Goal: Book appointment/travel/reservation

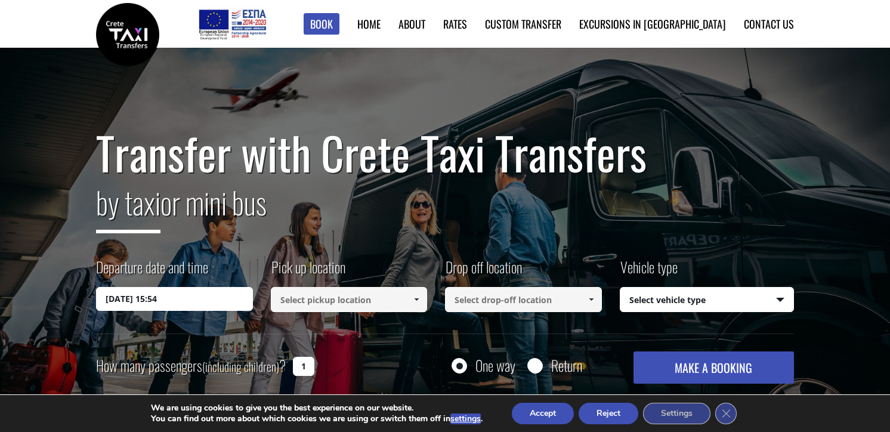
scroll to position [62, 0]
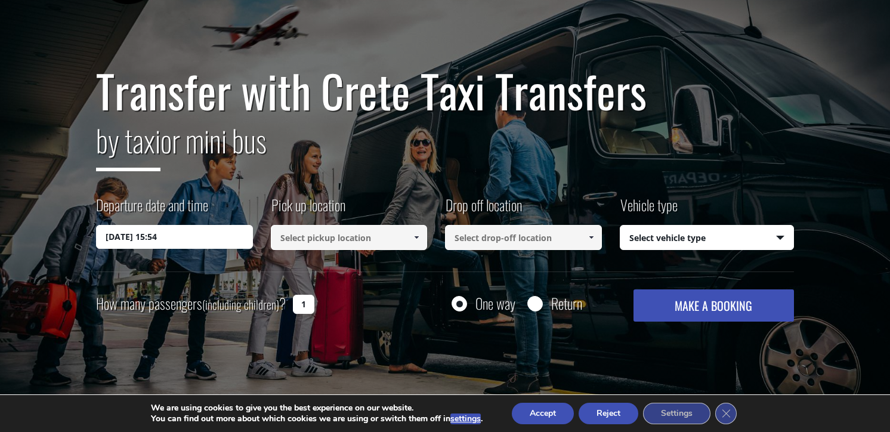
click at [210, 239] on input "[DATE] 15:54" at bounding box center [174, 237] width 157 height 24
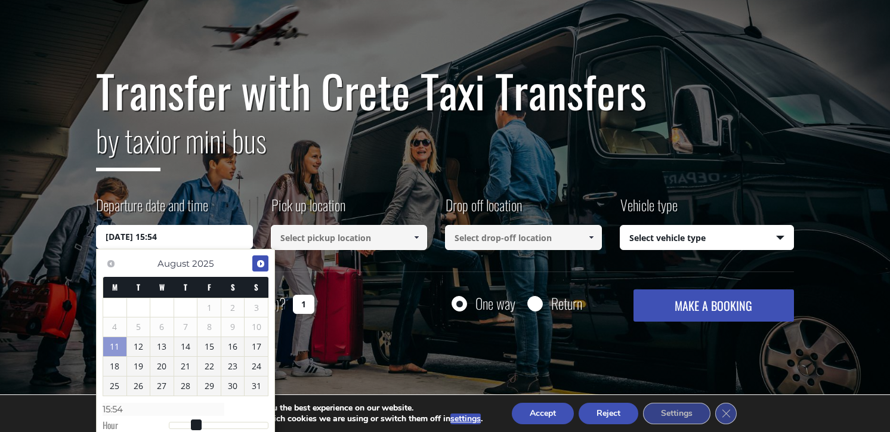
click at [262, 267] on span "Next" at bounding box center [261, 264] width 10 height 10
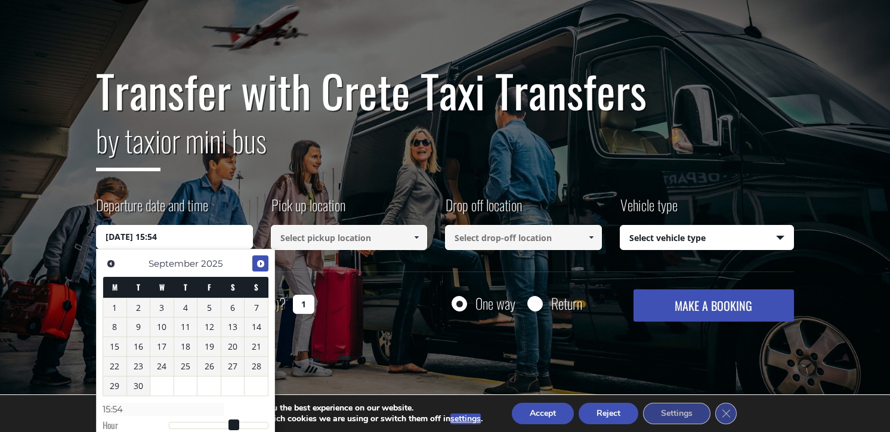
click at [262, 267] on span "Next" at bounding box center [261, 264] width 10 height 10
click at [112, 263] on span "Previous" at bounding box center [111, 264] width 10 height 10
click at [215, 312] on link "5" at bounding box center [209, 307] width 23 height 19
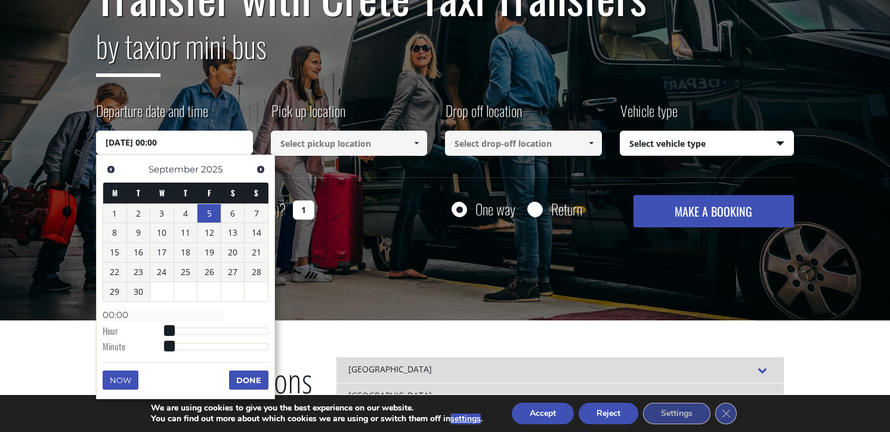
scroll to position [190, 0]
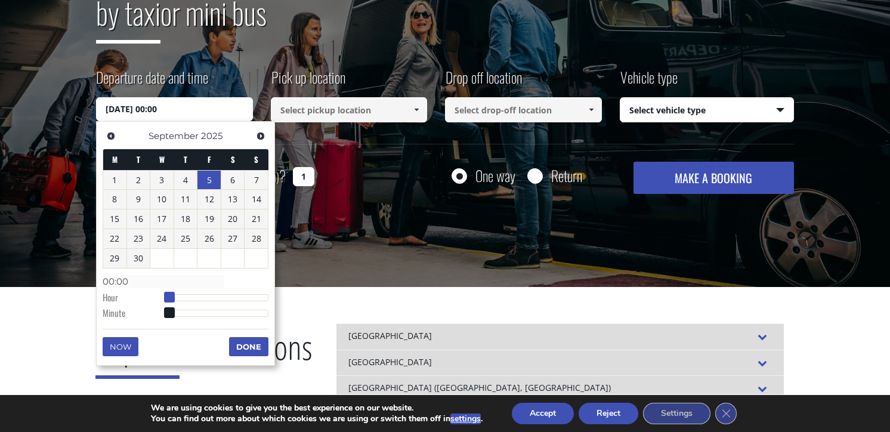
type input "[DATE] 01:00"
type input "01:00"
type input "[DATE] 02:00"
type input "02:00"
type input "[DATE] 03:00"
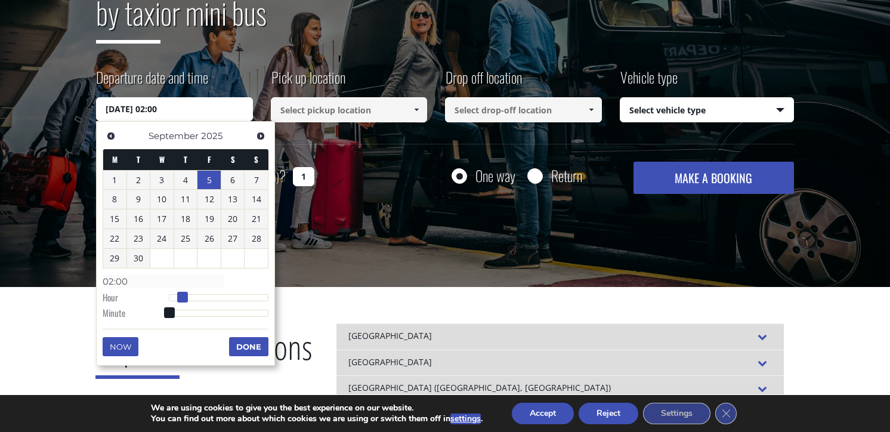
type input "03:00"
type input "[DATE] 04:00"
type input "04:00"
type input "[DATE] 05:00"
type input "05:00"
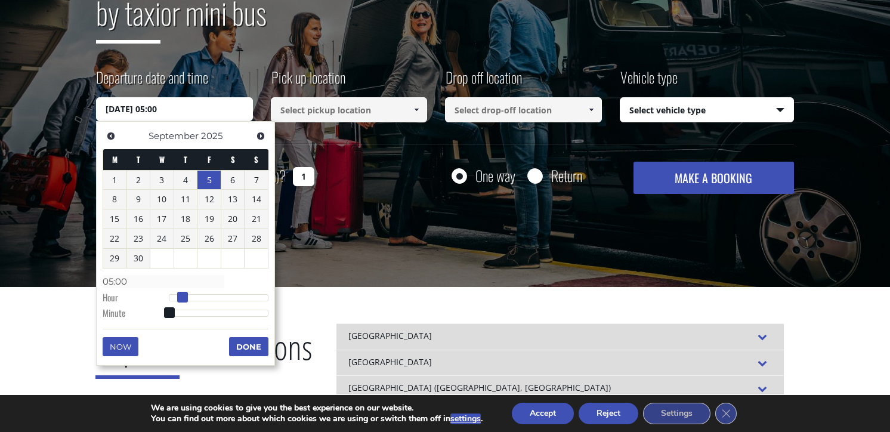
type input "[DATE] 06:00"
type input "06:00"
type input "[DATE] 07:00"
type input "07:00"
type input "[DATE] 08:00"
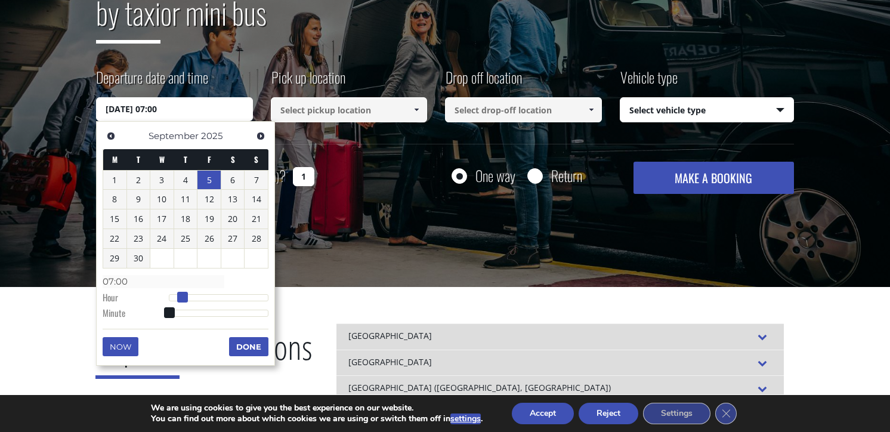
type input "08:00"
type input "[DATE] 09:00"
type input "09:00"
type input "[DATE] 10:00"
type input "10:00"
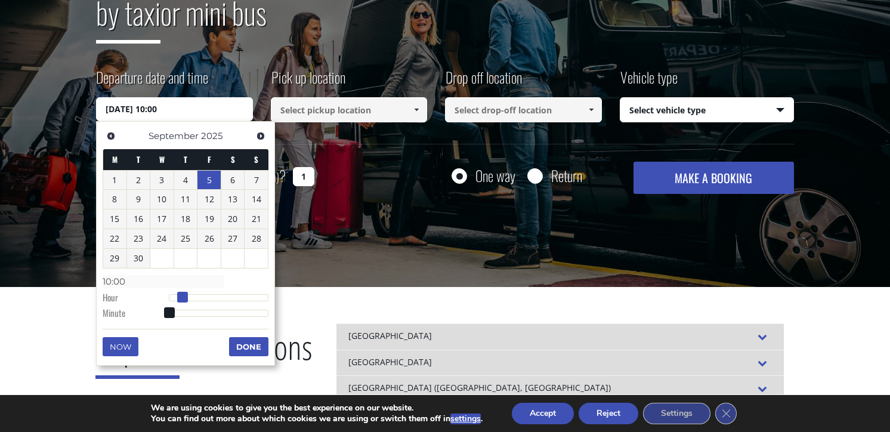
type input "[DATE] 11:00"
type input "11:00"
type input "[DATE] 12:00"
type input "12:00"
type input "[DATE] 13:00"
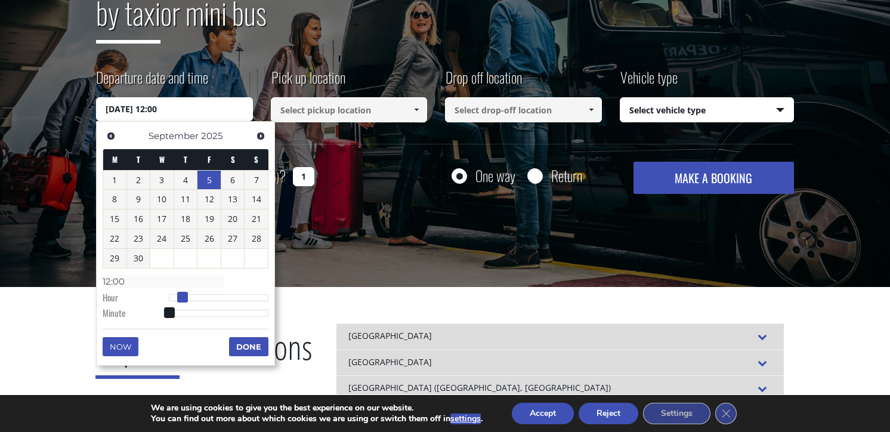
type input "13:00"
type input "[DATE] 14:00"
type input "14:00"
type input "[DATE] 15:00"
type input "15:00"
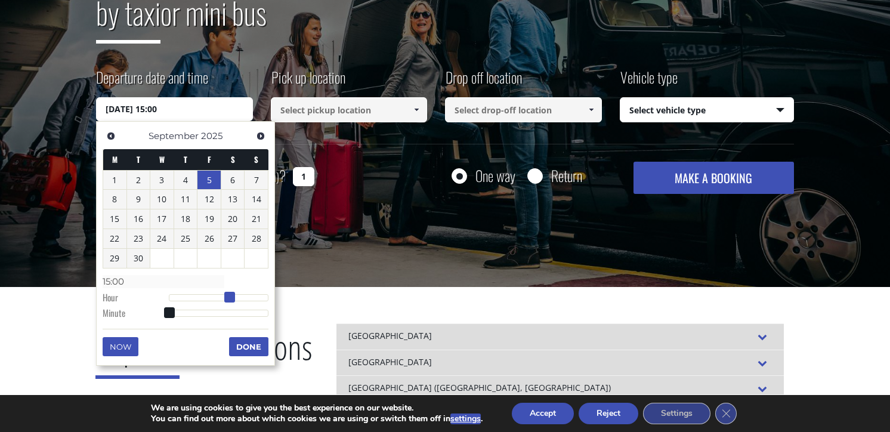
type input "[DATE] 16:00"
type input "16:00"
type input "[DATE] 17:00"
type input "17:00"
type input "[DATE] 18:00"
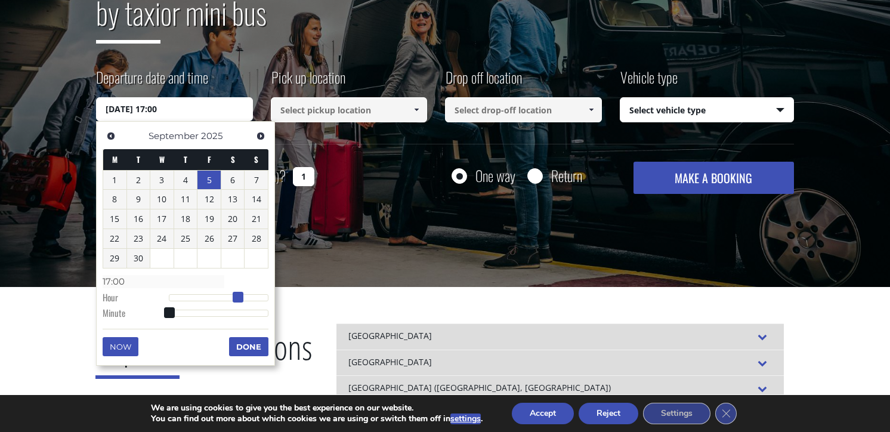
type input "18:00"
type input "[DATE] 19:00"
type input "19:00"
drag, startPoint x: 169, startPoint y: 298, endPoint x: 252, endPoint y: 298, distance: 83.5
click at [252, 298] on span at bounding box center [250, 297] width 11 height 11
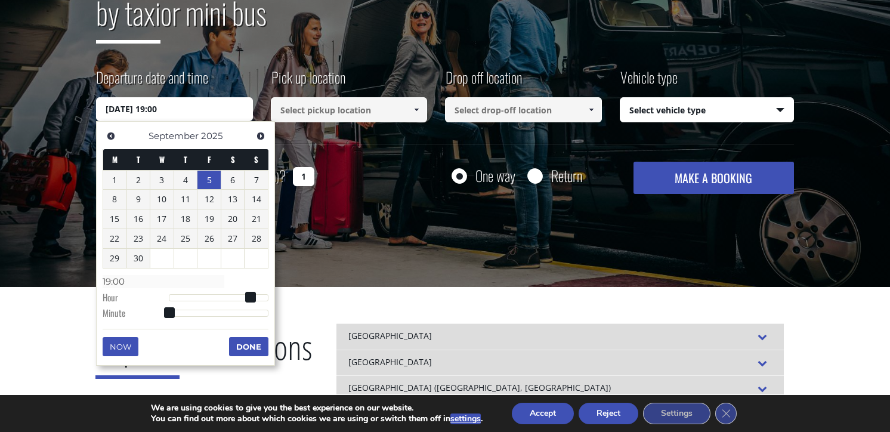
type input "[DATE] 19:01"
type input "19:01"
type input "[DATE] 19:04"
type input "19:04"
type input "[DATE] 19:05"
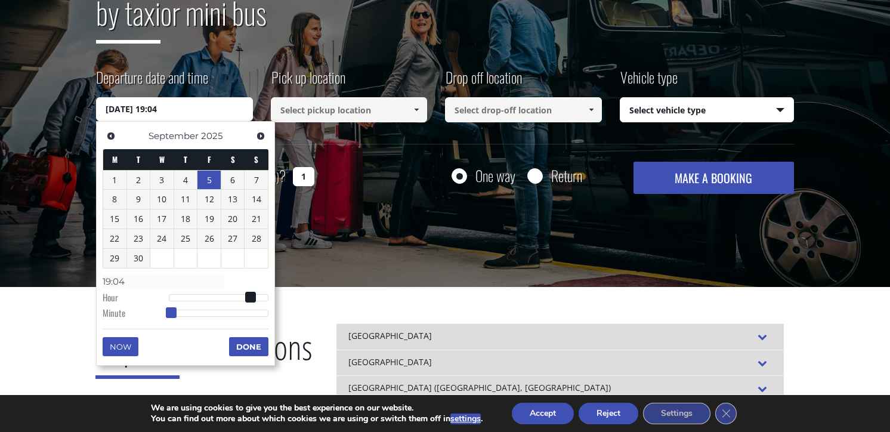
type input "19:05"
type input "[DATE] 19:06"
type input "19:06"
type input "[DATE] 19:08"
type input "19:08"
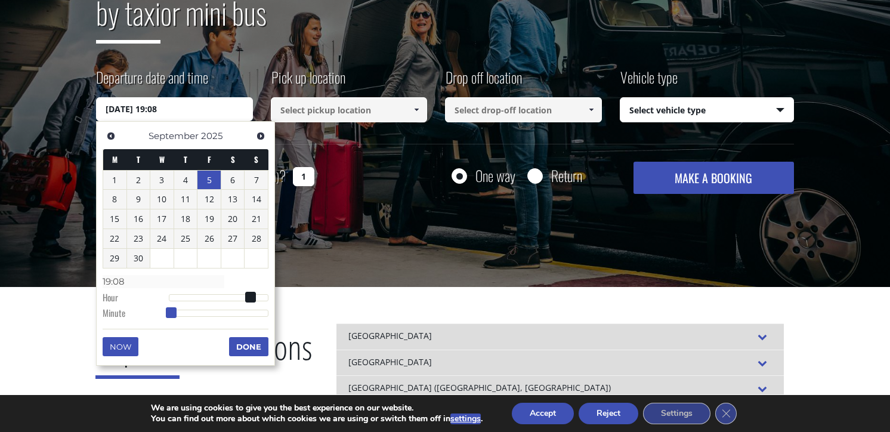
type input "[DATE] 19:10"
type input "19:10"
type input "[DATE] 19:11"
type input "19:11"
type input "[DATE] 19:13"
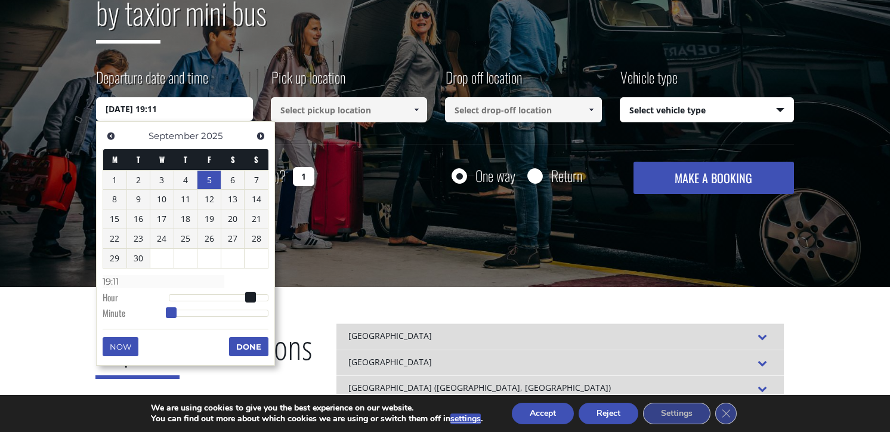
type input "19:13"
type input "[DATE] 19:14"
type input "19:14"
type input "[DATE] 19:15"
type input "19:15"
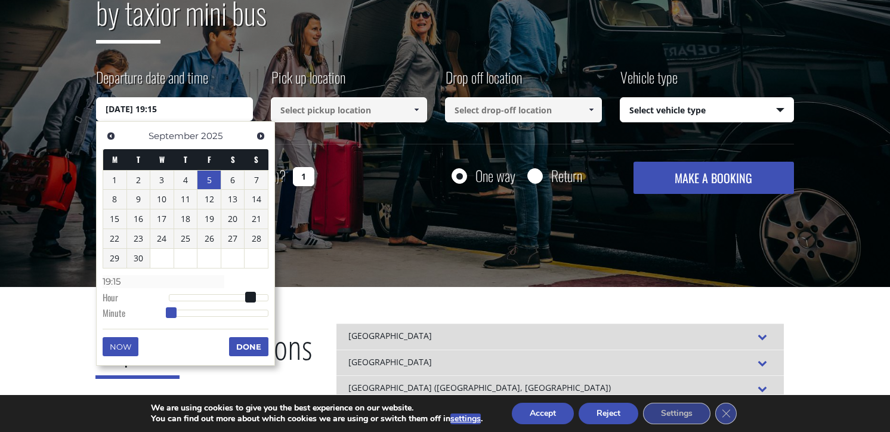
type input "[DATE] 19:16"
type input "19:16"
type input "[DATE] 19:18"
type input "19:18"
type input "[DATE] 19:19"
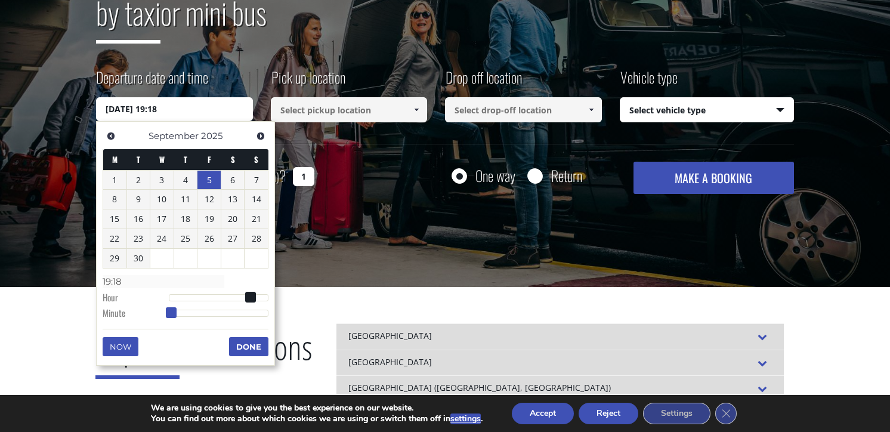
type input "19:19"
type input "[DATE] 19:20"
type input "19:20"
type input "[DATE] 19:21"
type input "19:21"
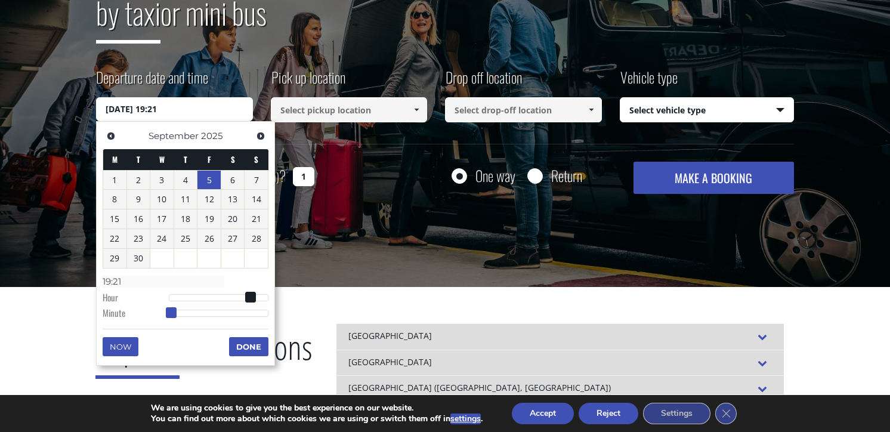
type input "[DATE] 19:22"
type input "19:22"
type input "[DATE] 19:23"
type input "19:23"
type input "[DATE] 19:24"
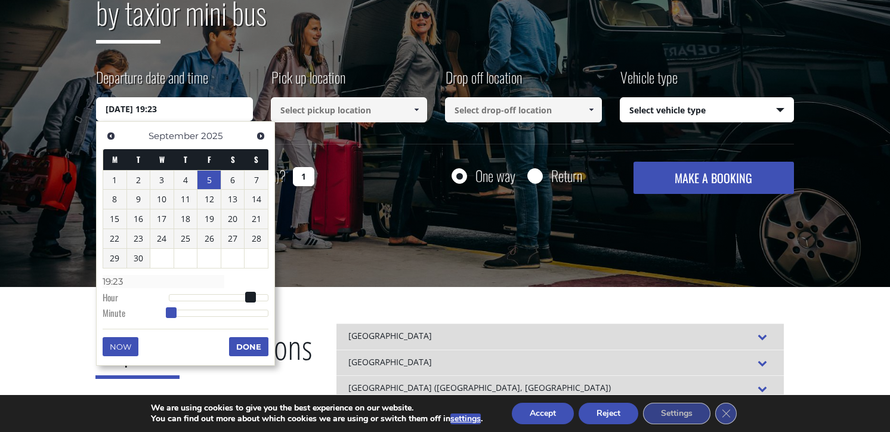
type input "19:24"
type input "[DATE] 19:25"
type input "19:25"
type input "[DATE] 19:26"
type input "19:26"
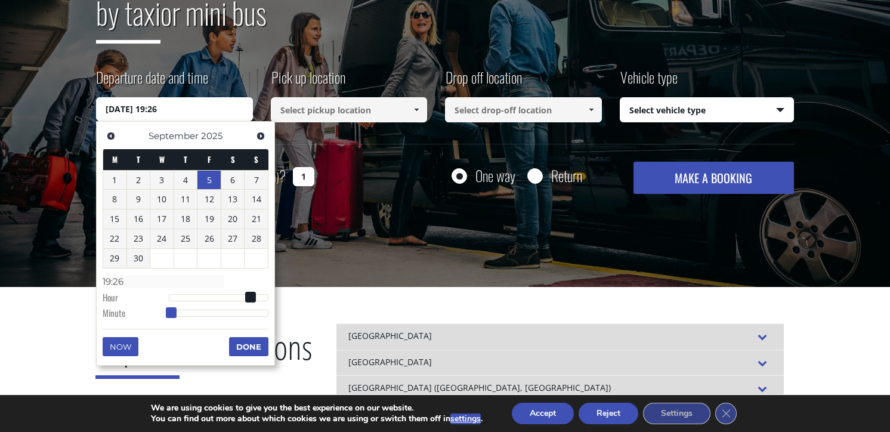
type input "[DATE] 19:27"
type input "19:27"
type input "[DATE] 19:28"
type input "19:28"
type input "[DATE] 19:30"
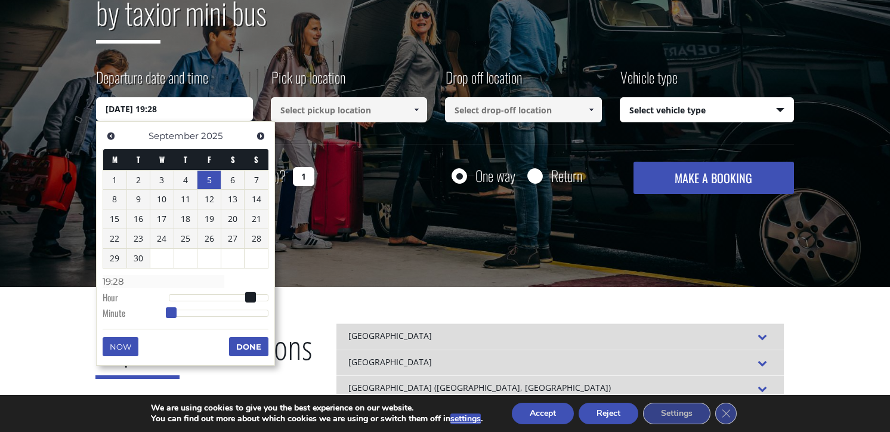
type input "19:30"
type input "[DATE] 19:31"
type input "19:31"
type input "[DATE] 19:32"
type input "19:32"
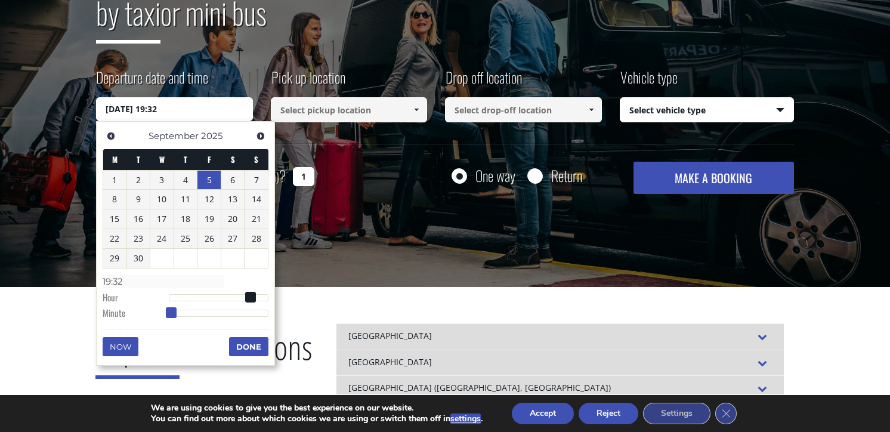
type input "[DATE] 19:33"
type input "19:33"
type input "[DATE] 19:34"
type input "19:34"
type input "[DATE] 19:35"
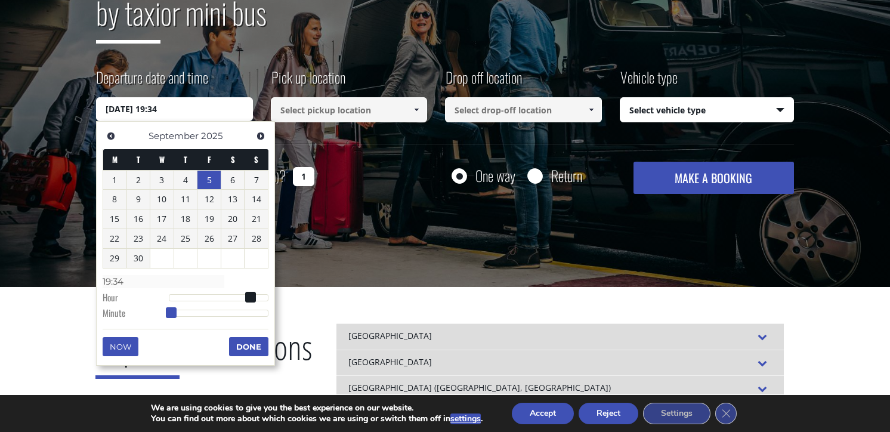
type input "19:35"
type input "[DATE] 19:36"
type input "19:36"
type input "[DATE] 19:37"
type input "19:37"
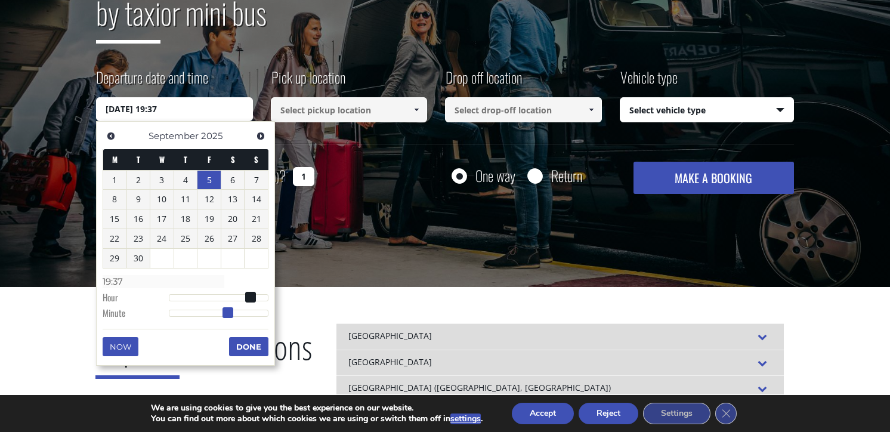
type input "[DATE] 19:38"
type input "19:38"
type input "[DATE] 19:39"
type input "19:39"
type input "[DATE] 19:40"
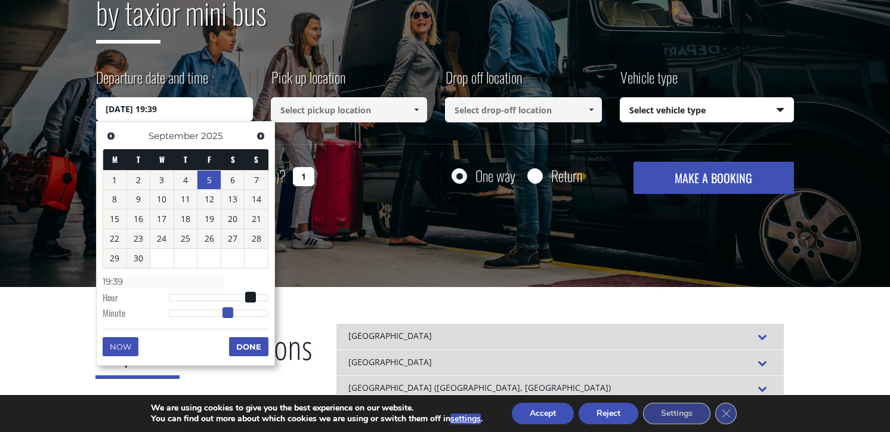
type input "19:40"
type input "[DATE] 19:41"
type input "19:41"
type input "[DATE] 19:42"
type input "19:42"
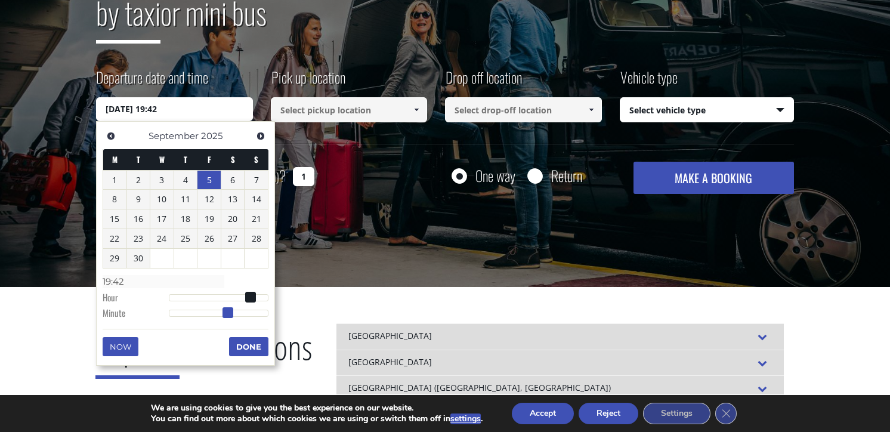
type input "[DATE] 19:43"
type input "19:43"
type input "[DATE] 19:44"
type input "19:44"
type input "[DATE] 19:45"
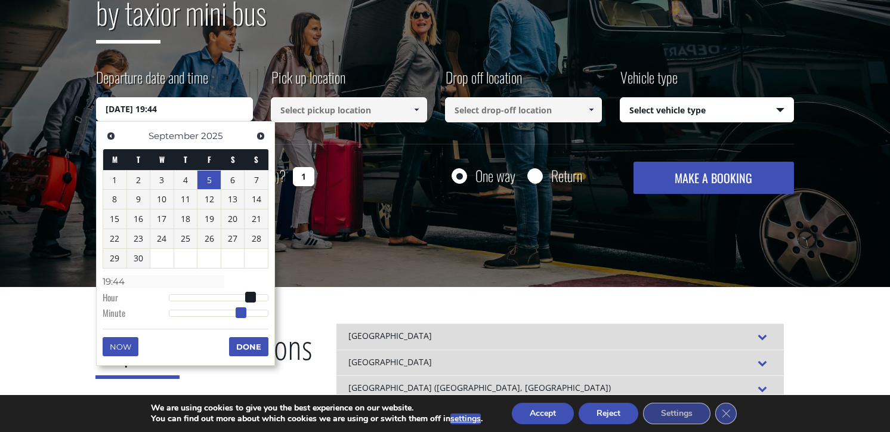
type input "19:45"
drag, startPoint x: 167, startPoint y: 314, endPoint x: 242, endPoint y: 315, distance: 74.6
click at [242, 315] on span at bounding box center [244, 312] width 11 height 11
click at [245, 350] on button "Done" at bounding box center [248, 346] width 39 height 19
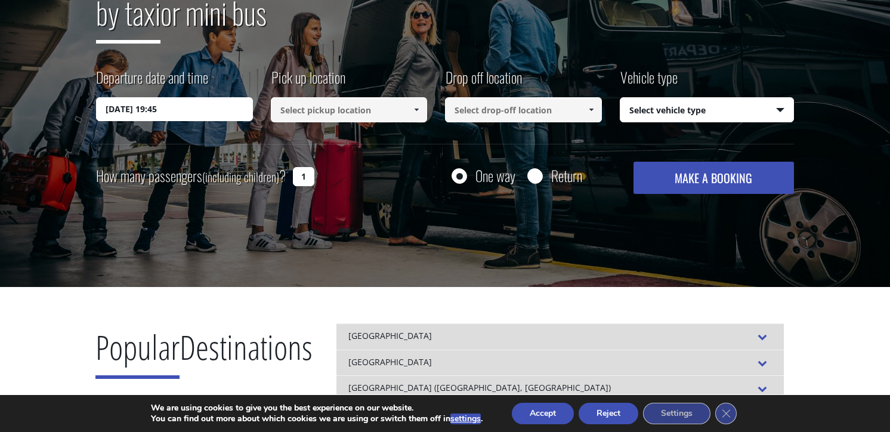
click at [377, 109] on input at bounding box center [349, 109] width 157 height 25
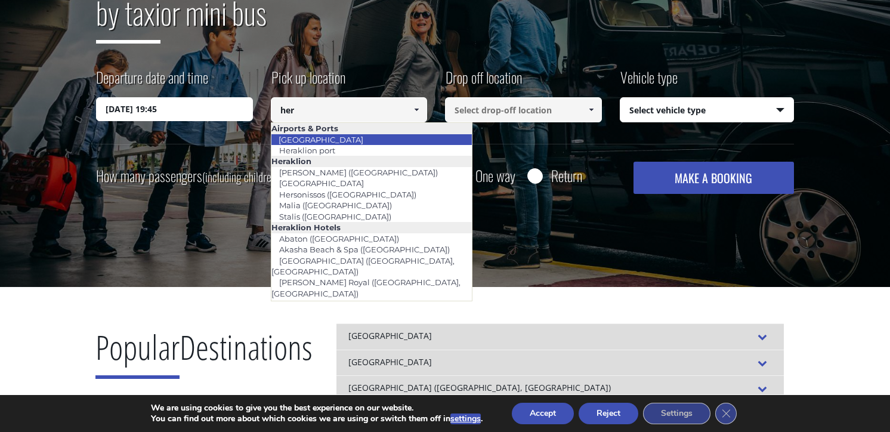
click at [380, 140] on li "[GEOGRAPHIC_DATA]" at bounding box center [372, 139] width 201 height 11
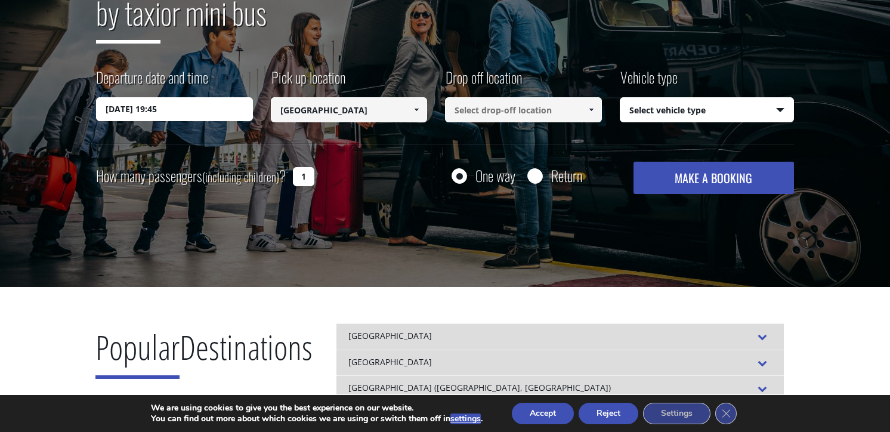
type input "[GEOGRAPHIC_DATA]"
click at [474, 112] on input at bounding box center [523, 109] width 157 height 25
type input "isla brown"
click at [590, 116] on link at bounding box center [591, 109] width 20 height 25
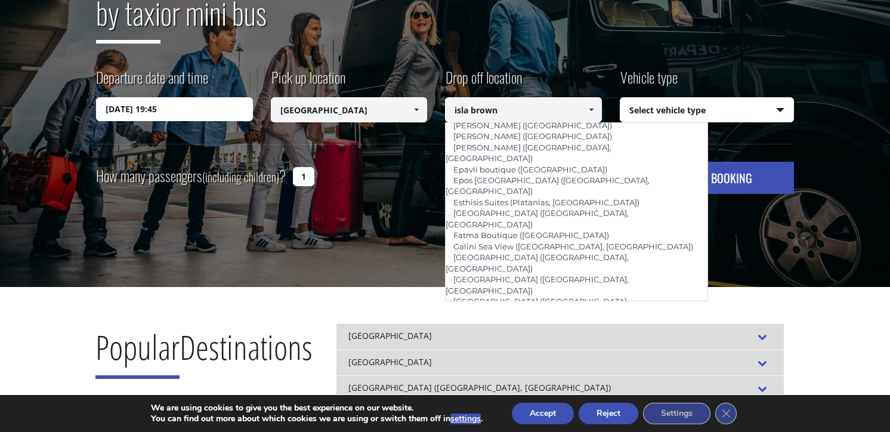
scroll to position [429, 0]
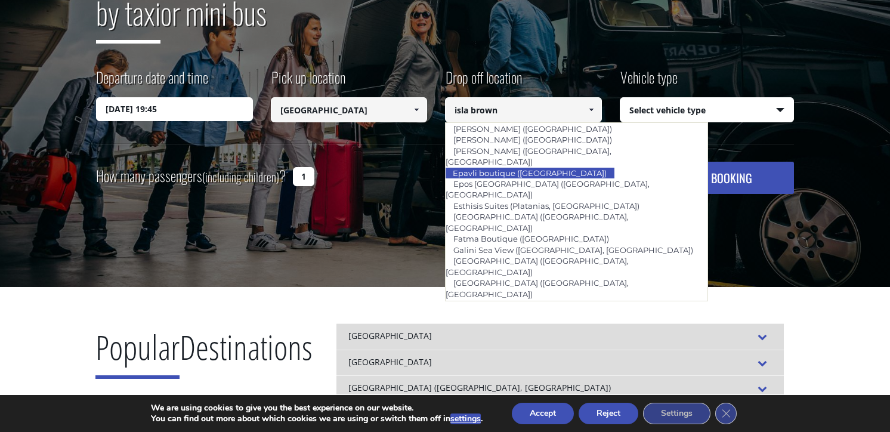
click at [684, 99] on select "Select vehicle type Taxi (4 passengers) Mercedes E Class Mini Van (7 passengers…" at bounding box center [708, 110] width 174 height 25
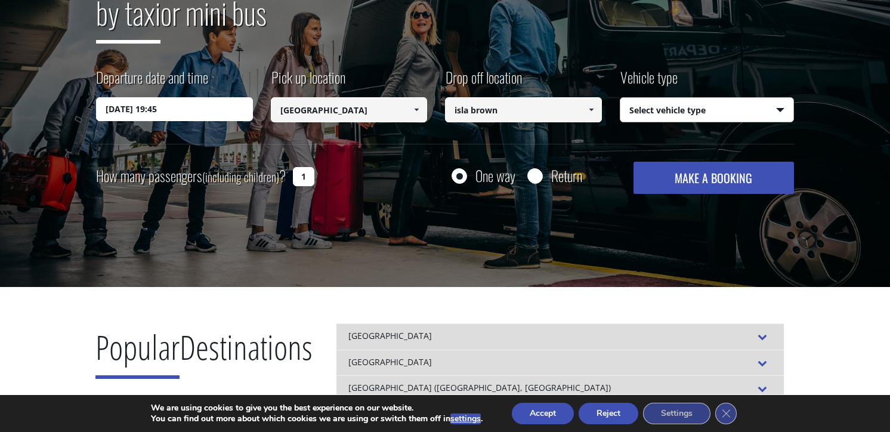
select select "540"
click at [621, 98] on select "Select vehicle type Taxi (4 passengers) Mercedes E Class Mini Van (7 passengers…" at bounding box center [708, 110] width 174 height 25
click at [574, 112] on input "isla brown" at bounding box center [523, 109] width 157 height 25
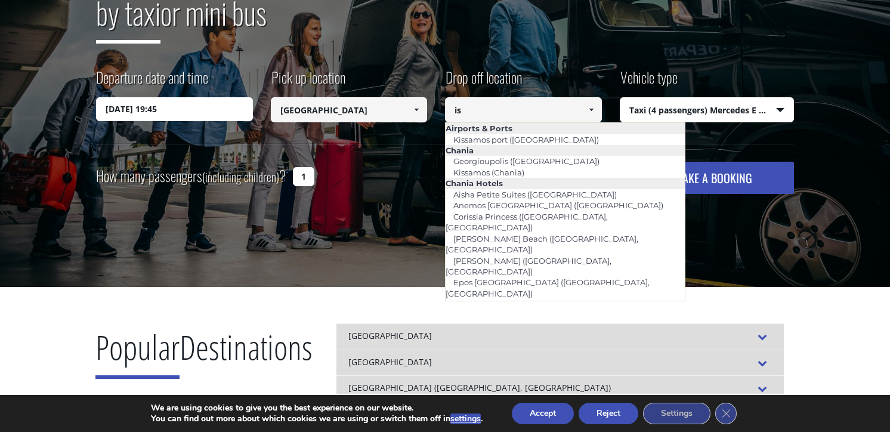
type input "i"
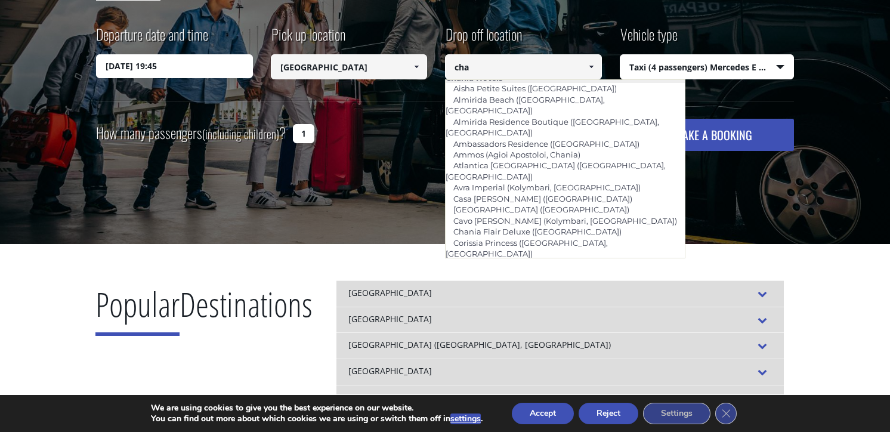
scroll to position [169, 0]
type input "cha"
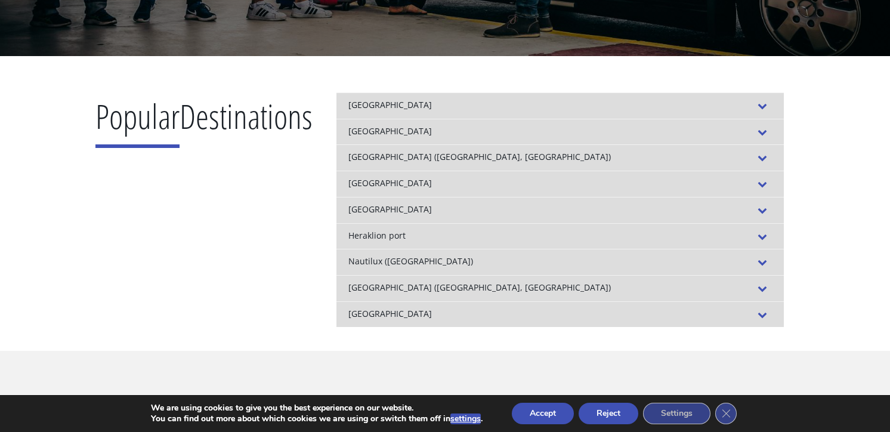
scroll to position [431, 0]
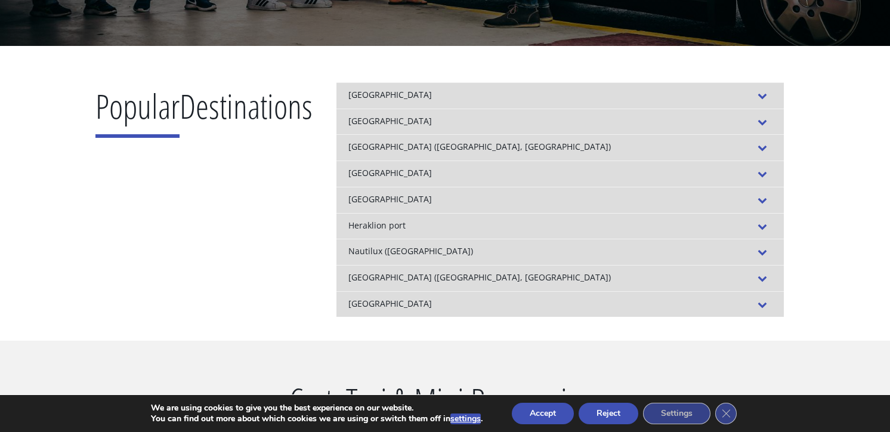
click at [522, 168] on div "[GEOGRAPHIC_DATA]" at bounding box center [561, 174] width 448 height 26
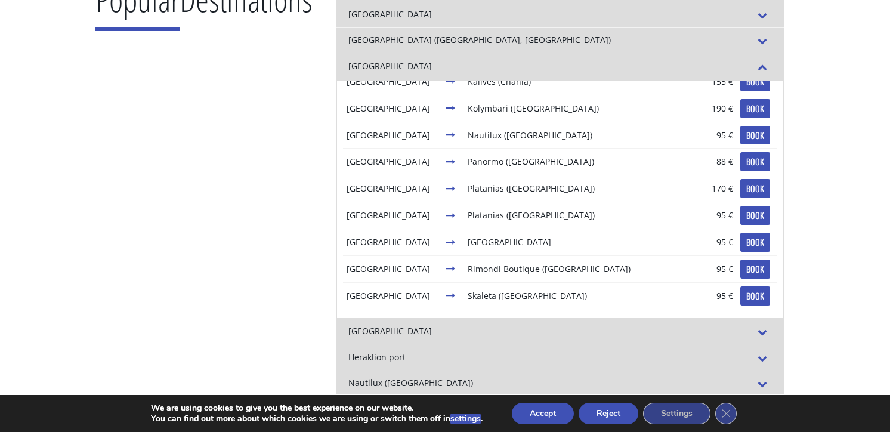
scroll to position [0, 0]
